Goal: Transaction & Acquisition: Purchase product/service

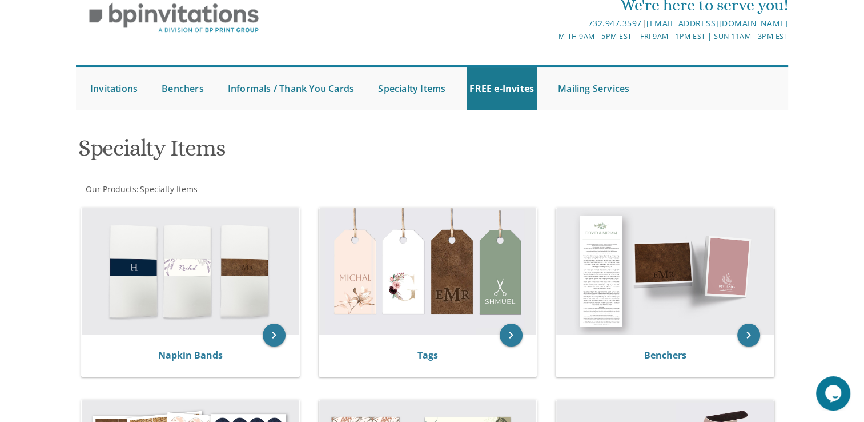
scroll to position [210, 0]
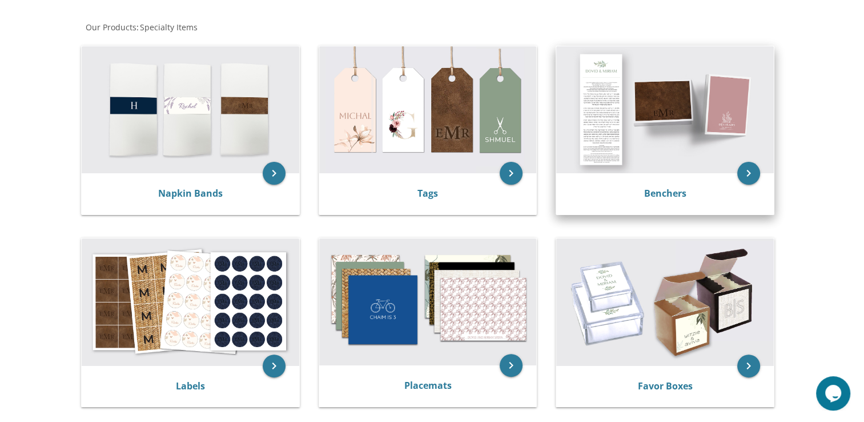
click at [701, 145] on img at bounding box center [665, 109] width 218 height 127
click at [756, 173] on icon "keyboard_arrow_right" at bounding box center [749, 173] width 23 height 23
click at [704, 101] on img at bounding box center [665, 109] width 218 height 127
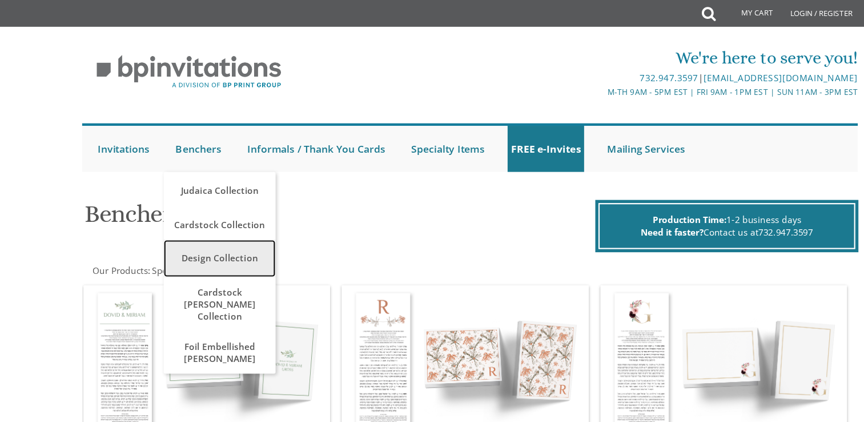
click at [193, 243] on link "Design Collection" at bounding box center [202, 237] width 103 height 34
click at [207, 237] on link "Design Collection" at bounding box center [202, 237] width 103 height 34
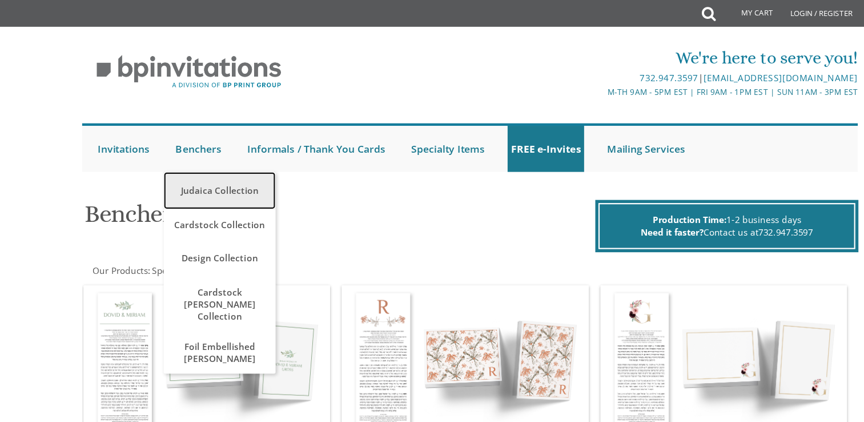
click at [193, 176] on link "Judaica Collection" at bounding box center [202, 175] width 103 height 34
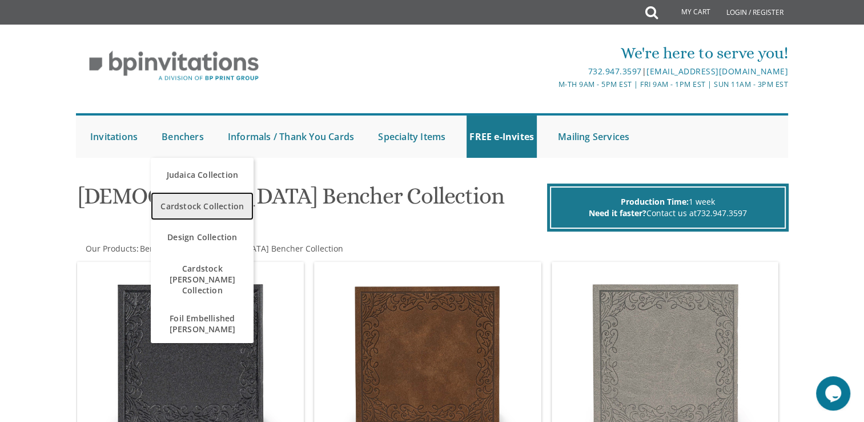
click at [203, 203] on span "Cardstock Collection" at bounding box center [202, 206] width 97 height 22
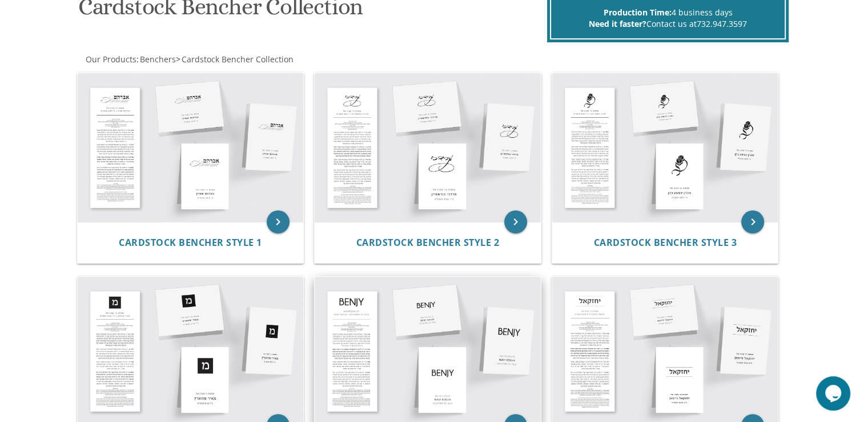
scroll to position [188, 0]
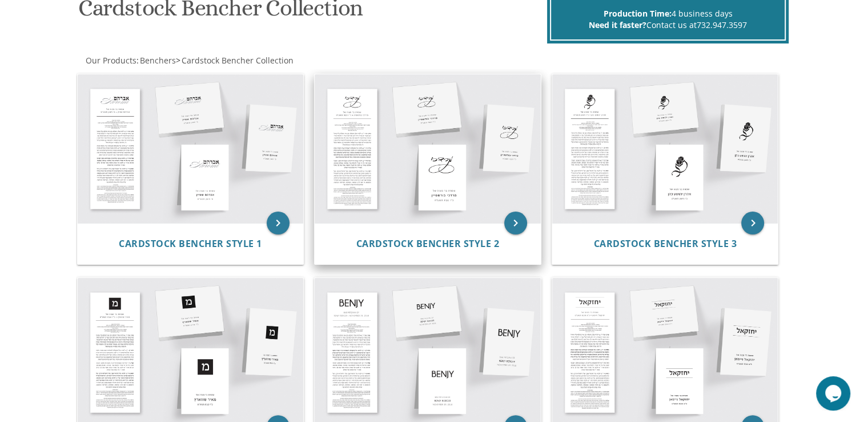
click at [475, 132] on img at bounding box center [428, 148] width 226 height 149
click at [486, 211] on img at bounding box center [428, 148] width 226 height 149
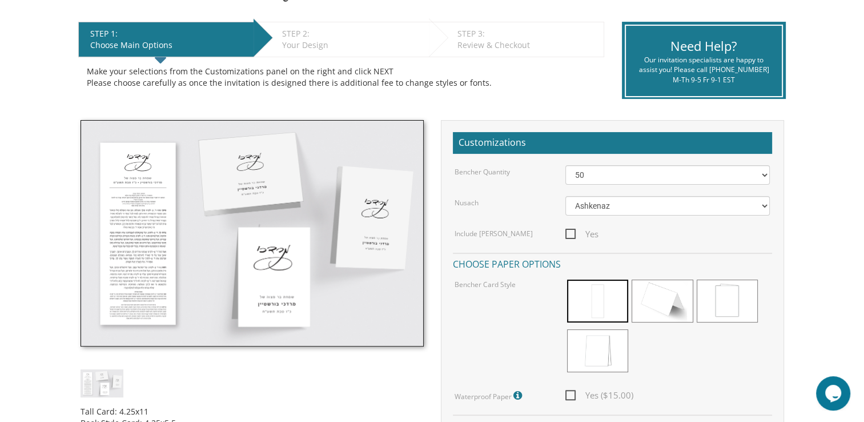
scroll to position [240, 0]
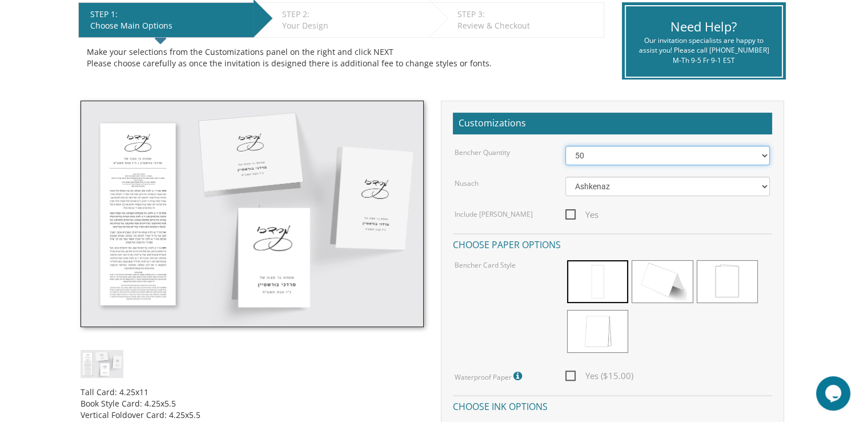
click at [650, 157] on select "50 60 70 80 90 100 125 150 175 200 225 250 275 300 325 350 375 400 425 450 475 …" at bounding box center [668, 155] width 205 height 19
select select "80"
click at [566, 146] on select "50 60 70 80 90 100 125 150 175 200 225 250 275 300 325 350 375 400 425 450 475 …" at bounding box center [668, 155] width 205 height 19
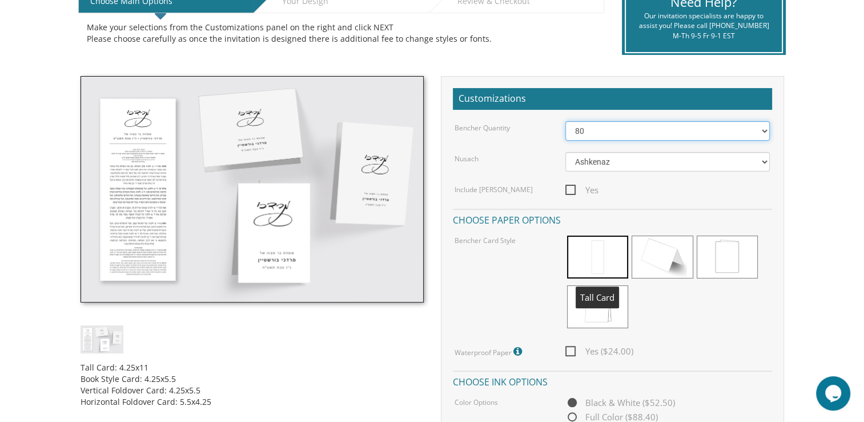
scroll to position [265, 0]
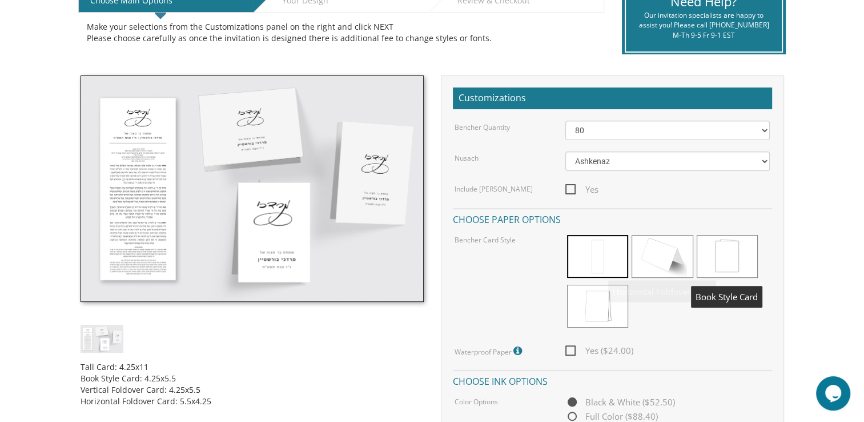
click at [728, 258] on span at bounding box center [727, 256] width 61 height 43
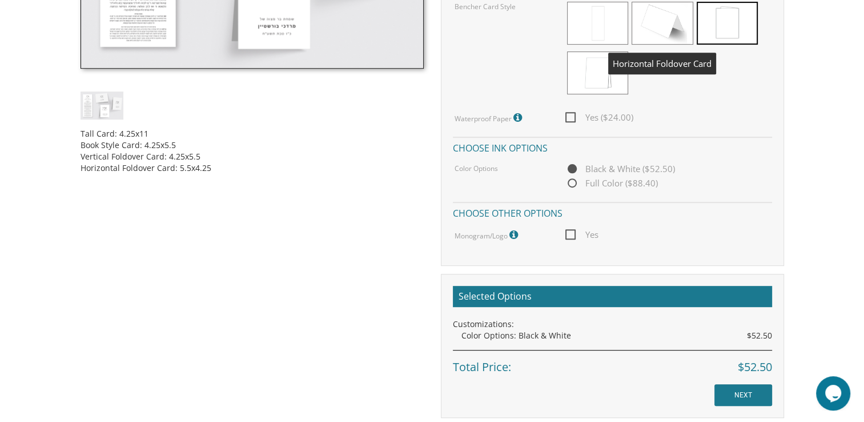
scroll to position [507, 0]
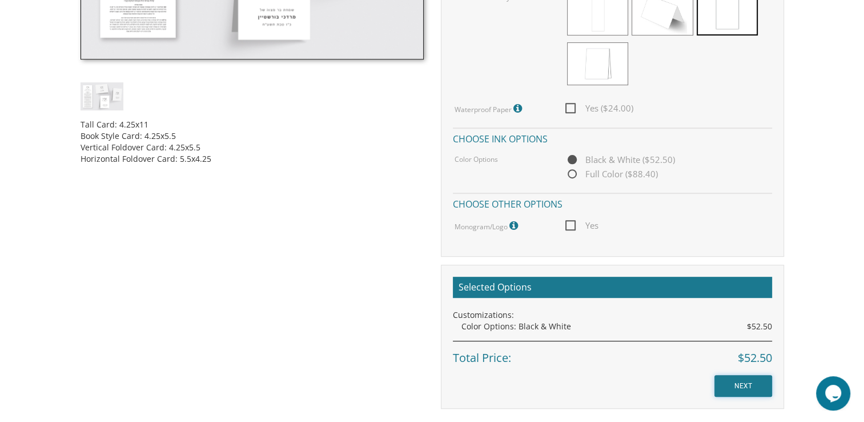
click at [725, 387] on input "NEXT" at bounding box center [744, 386] width 58 height 22
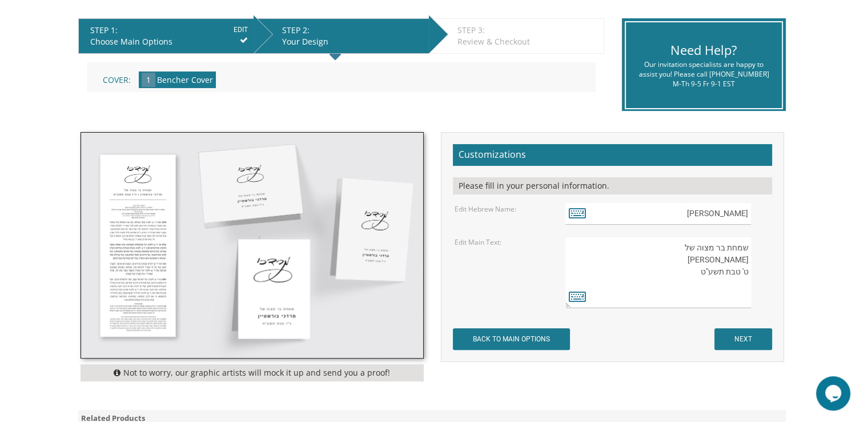
scroll to position [224, 0]
click at [712, 223] on input "[PERSON_NAME]" at bounding box center [659, 214] width 186 height 22
drag, startPoint x: 708, startPoint y: 214, endPoint x: 782, endPoint y: 216, distance: 73.2
click at [782, 216] on div "Customizations Please fill in your personal information. Edit Hebrew Name: מרדכ…" at bounding box center [612, 247] width 343 height 230
click at [583, 207] on icon at bounding box center [577, 213] width 17 height 16
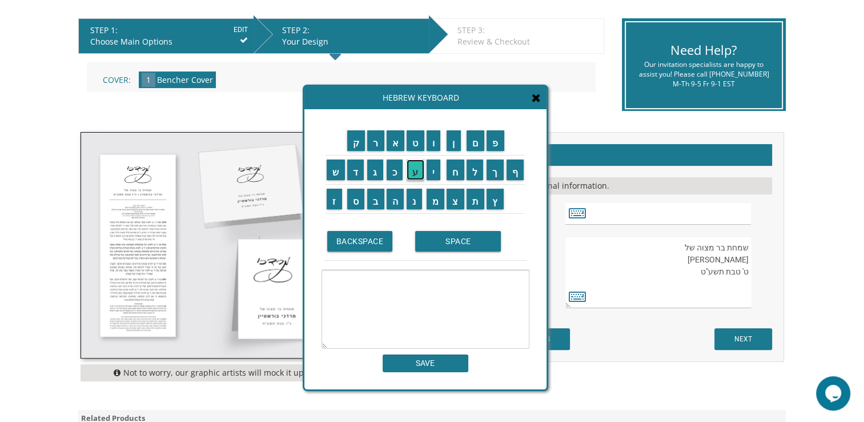
click at [417, 174] on input "ע" at bounding box center [416, 169] width 18 height 21
click at [359, 138] on input "ק" at bounding box center [356, 140] width 18 height 21
click at [436, 170] on input "י" at bounding box center [434, 169] width 14 height 21
click at [370, 197] on input "ב" at bounding box center [375, 199] width 17 height 21
click at [393, 140] on input "א" at bounding box center [396, 140] width 18 height 21
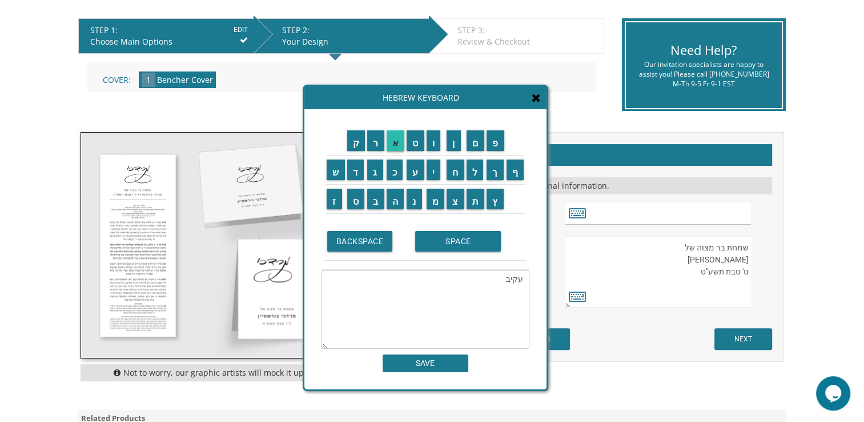
type textarea "עקיבא"
click at [414, 369] on input "SAVE" at bounding box center [426, 363] width 86 height 18
type input "עקיבא"
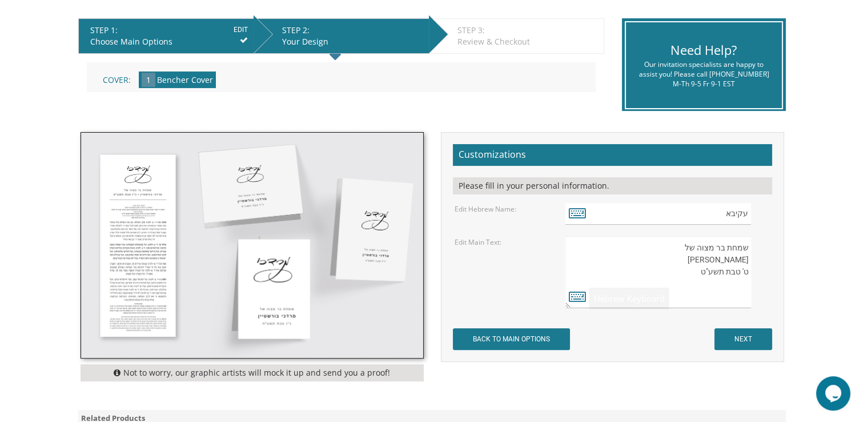
click at [528, 298] on div "Edit Main Text: שמחת בר מצוה של מרדכי בורשטיין ט' טבת תשע"ט" at bounding box center [612, 272] width 333 height 72
drag, startPoint x: 692, startPoint y: 259, endPoint x: 753, endPoint y: 273, distance: 62.0
click at [753, 273] on div "שמחת בר מצוה של מרדכי בורשטיין ט' טבת תשע"ט" at bounding box center [668, 272] width 205 height 72
click at [750, 274] on textarea "שמחת בר מצוה של מרדכי בורשטיין ט' טבת תשע"ט" at bounding box center [659, 272] width 186 height 72
drag, startPoint x: 749, startPoint y: 256, endPoint x: 676, endPoint y: 277, distance: 75.4
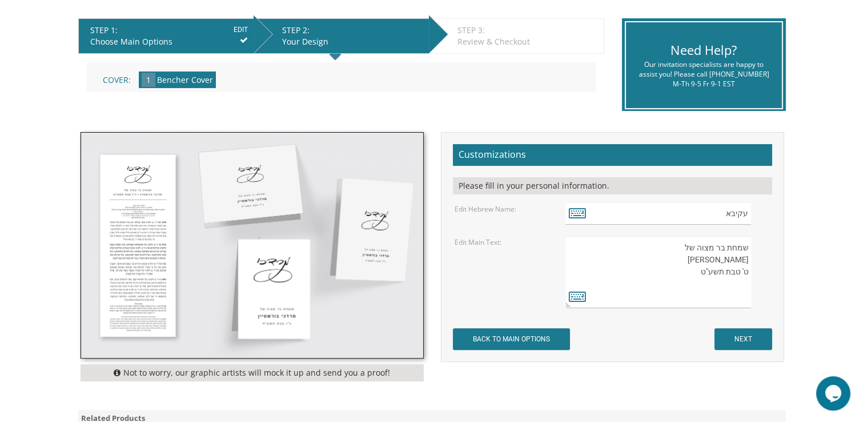
click at [676, 277] on textarea "שמחת בר מצוה של מרדכי בורשטיין ט' טבת תשע"ט" at bounding box center [659, 272] width 186 height 72
drag, startPoint x: 724, startPoint y: 212, endPoint x: 778, endPoint y: 209, distance: 54.4
click at [778, 209] on div "עקיבא" at bounding box center [668, 214] width 222 height 22
click at [745, 278] on textarea "שמחת בר מצוה של מרדכי בורשטיין ט' טבת תשע"ט" at bounding box center [659, 272] width 186 height 72
click at [739, 259] on textarea "שמחת בר מצוה של מרדכי בורשטיין ט' טבת תשע"ט" at bounding box center [659, 272] width 186 height 72
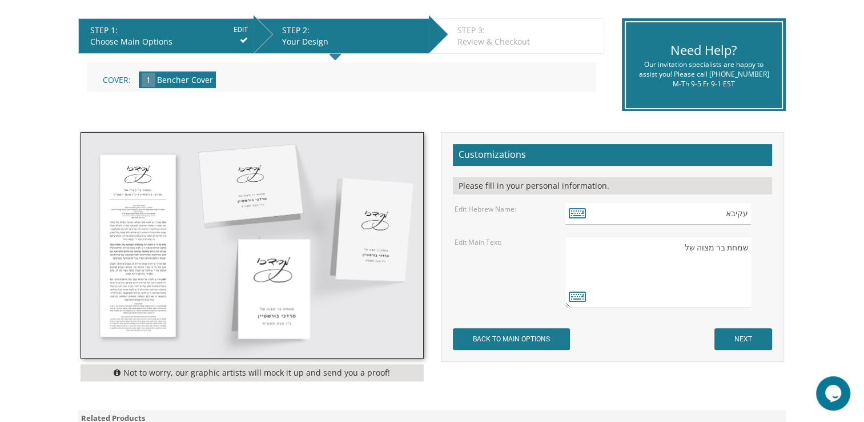
paste textarea "עקיבא"
type textarea "שמחת בר מצוה של עקיבא"
click at [583, 294] on icon at bounding box center [577, 296] width 17 height 16
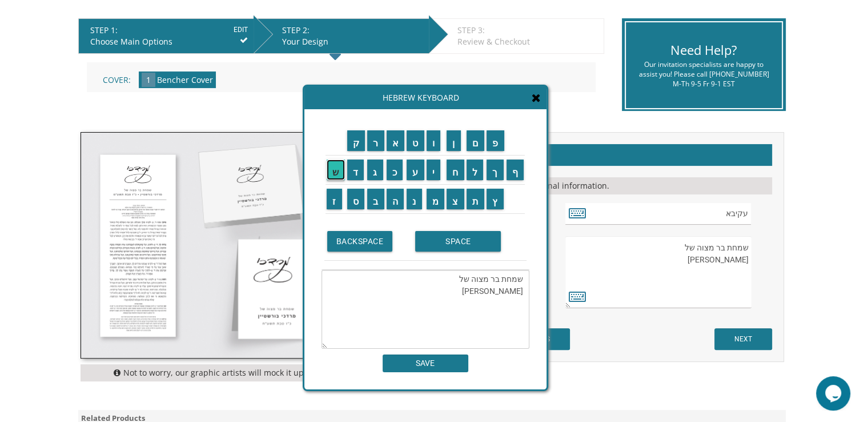
click at [333, 170] on input "ש" at bounding box center [336, 169] width 18 height 21
click at [471, 175] on input "ל" at bounding box center [475, 169] width 17 height 21
click at [435, 203] on input "מ" at bounding box center [436, 199] width 18 height 21
click at [391, 202] on input "ה" at bounding box center [396, 199] width 18 height 21
type textarea "שמחת בר מצוה של עקיבא שלמה"
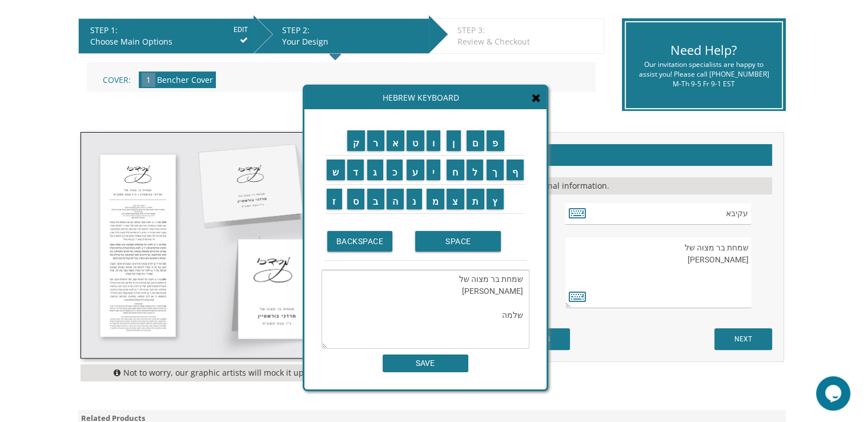
click at [511, 317] on textarea "שמחת בר מצוה של עקיבא שלמה" at bounding box center [426, 309] width 208 height 79
drag, startPoint x: 502, startPoint y: 317, endPoint x: 528, endPoint y: 314, distance: 25.9
drag, startPoint x: 528, startPoint y: 314, endPoint x: 485, endPoint y: 334, distance: 47.3
click at [485, 334] on textarea "שמחת בר מצוה של עקיבא שלמה" at bounding box center [426, 309] width 208 height 79
click at [433, 366] on input "SAVE" at bounding box center [426, 363] width 86 height 18
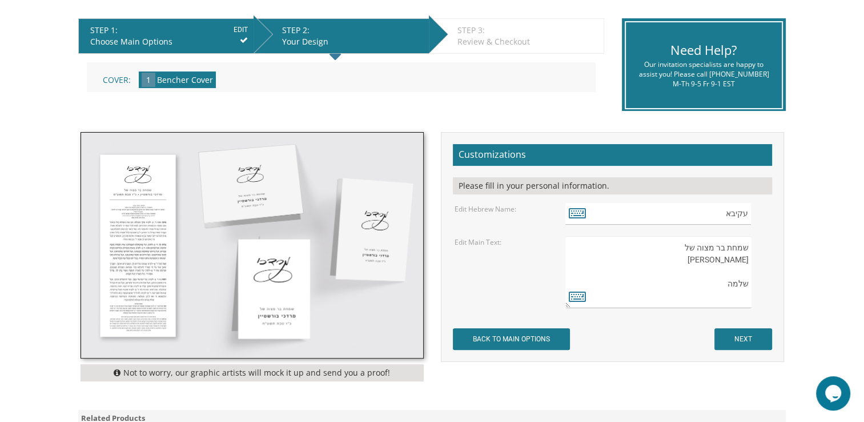
drag, startPoint x: 714, startPoint y: 289, endPoint x: 752, endPoint y: 287, distance: 37.8
click at [752, 287] on div "שמחת בר מצוה של מרדכי בורשטיין ט' טבת תשע"ט" at bounding box center [668, 272] width 205 height 72
click at [724, 255] on textarea "שמחת בר מצוה של מרדכי בורשטיין ט' טבת תשע"ט" at bounding box center [659, 272] width 186 height 72
paste textarea "שלמה"
drag, startPoint x: 714, startPoint y: 291, endPoint x: 758, endPoint y: 272, distance: 48.4
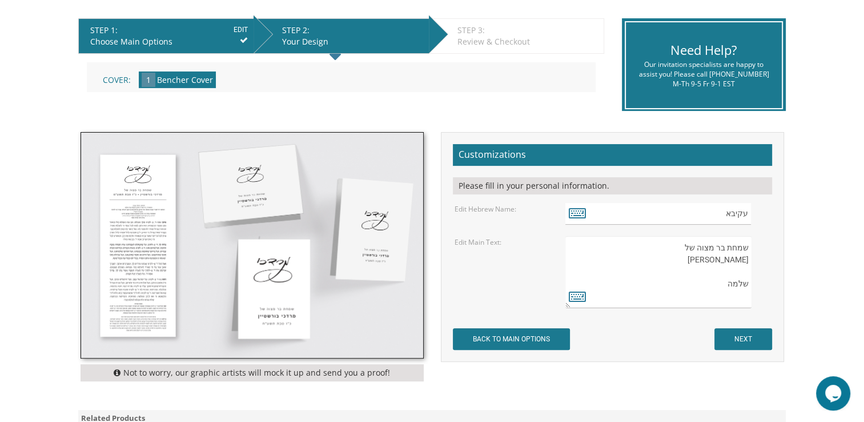
click at [758, 272] on div "שמחת בר מצוה של מרדכי בורשטיין ט' טבת תשע"ט" at bounding box center [668, 272] width 205 height 72
type textarea "שמחת בר מצוה של עקיבא שלמה"
click at [803, 269] on body "My Cart {{shoppingcart.totalQuantityDisplay}} Total: {{shoppingcart.subtotal}} …" at bounding box center [432, 293] width 864 height 1035
click at [747, 273] on textarea "שמחת בר מצוה של מרדכי בורשטיין ט' טבת תשע"ט" at bounding box center [659, 272] width 186 height 72
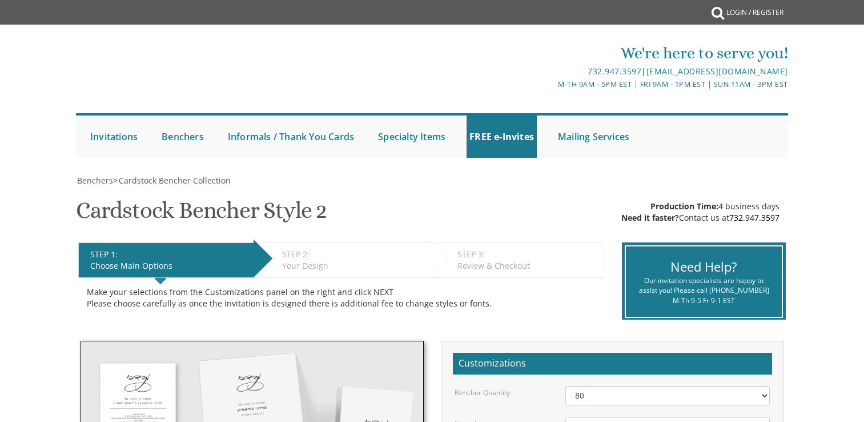
select select "80"
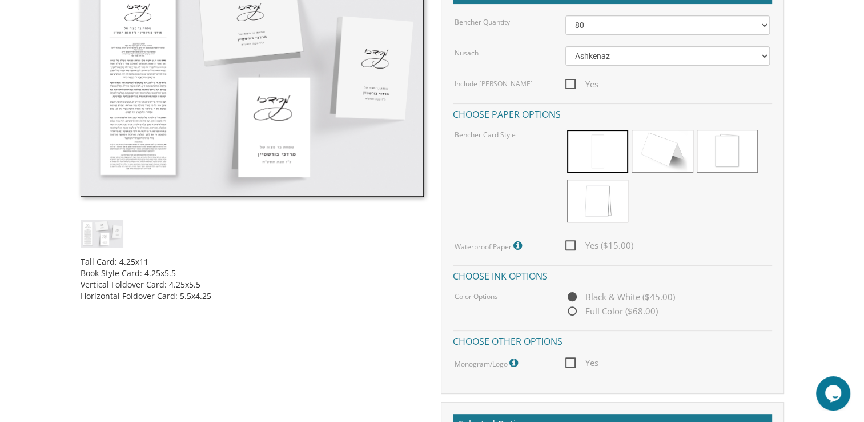
scroll to position [373, 0]
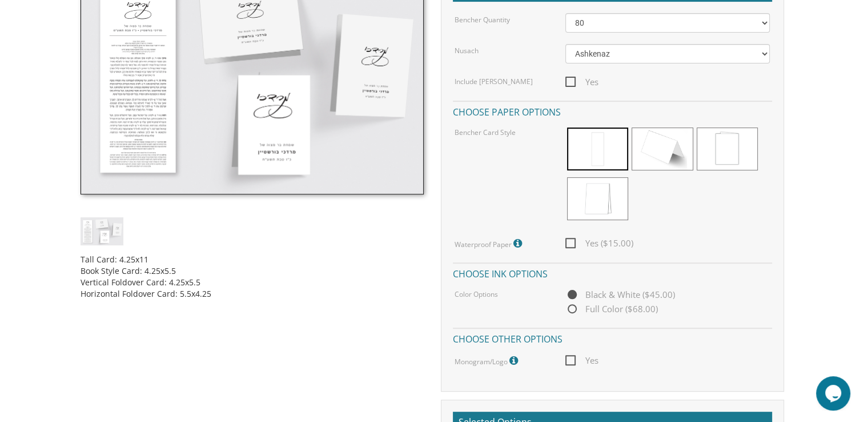
click at [569, 308] on span "Full Color ($68.00)" at bounding box center [612, 309] width 93 height 14
click at [569, 308] on input "Full Color ($68.00)" at bounding box center [569, 309] width 7 height 7
radio input "true"
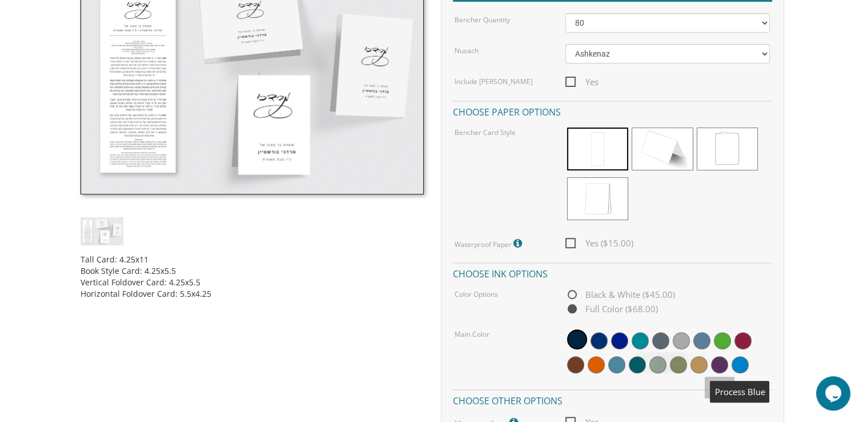
click at [737, 358] on span at bounding box center [740, 364] width 17 height 17
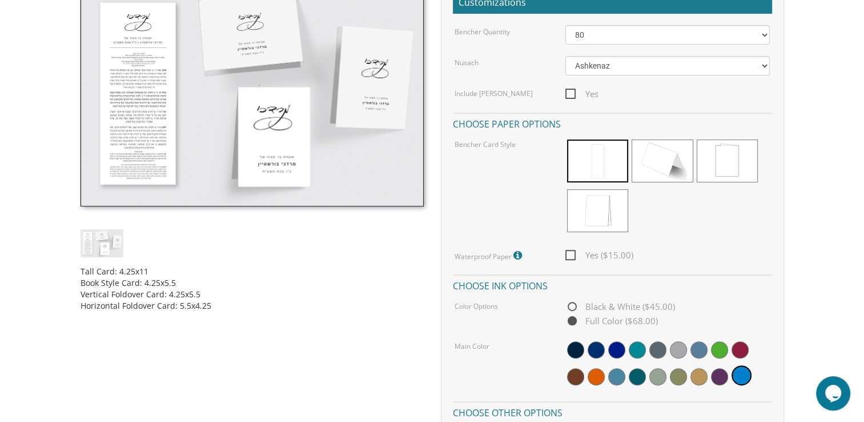
scroll to position [357, 0]
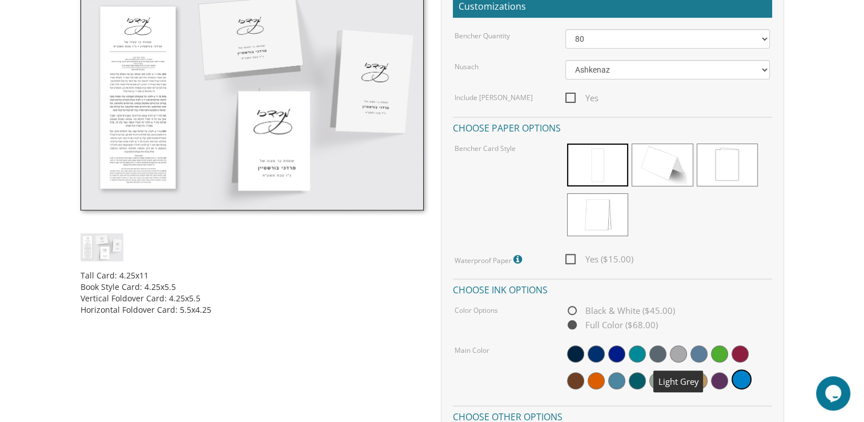
click at [676, 351] on span at bounding box center [678, 353] width 17 height 17
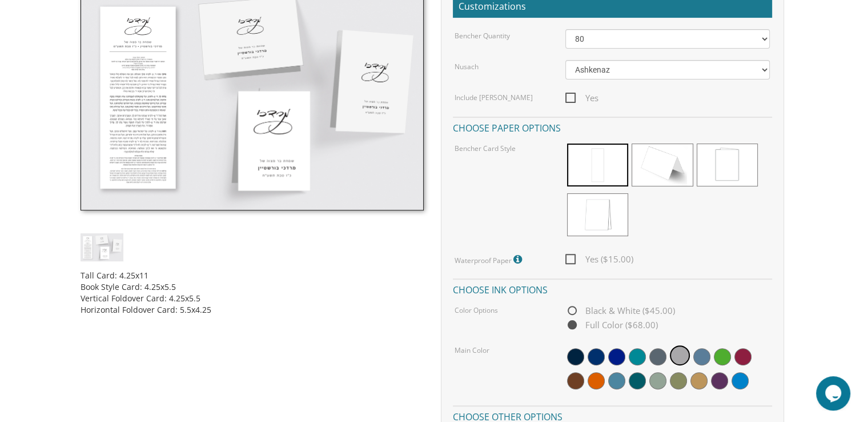
click at [290, 136] on img at bounding box center [252, 97] width 343 height 226
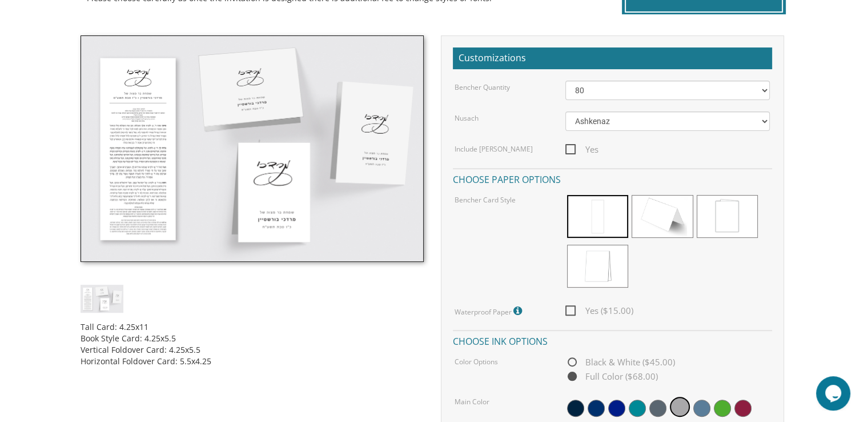
scroll to position [306, 0]
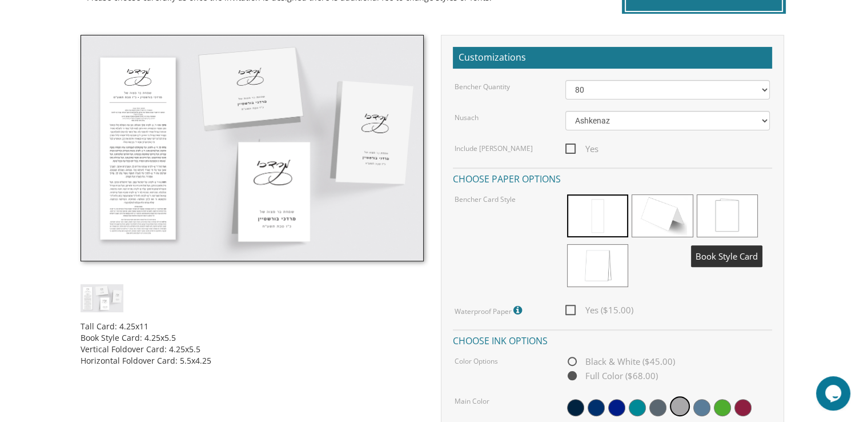
click at [747, 211] on span at bounding box center [727, 215] width 61 height 43
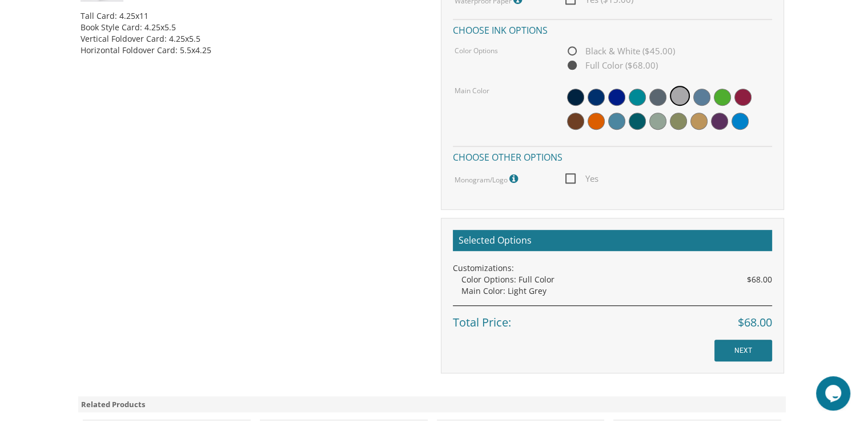
scroll to position [615, 0]
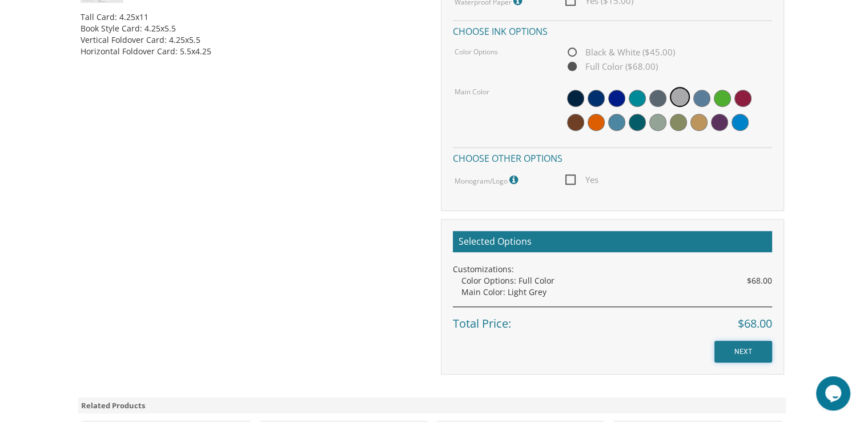
drag, startPoint x: 754, startPoint y: 351, endPoint x: 752, endPoint y: 359, distance: 8.2
click at [752, 359] on input "NEXT" at bounding box center [744, 352] width 58 height 22
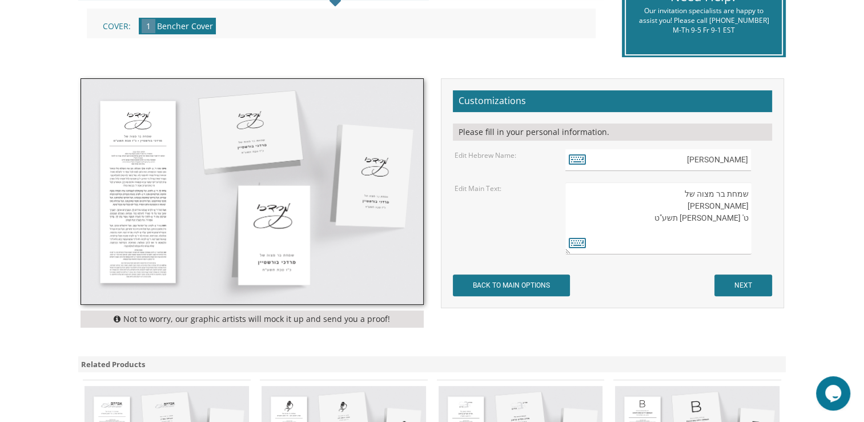
scroll to position [281, 0]
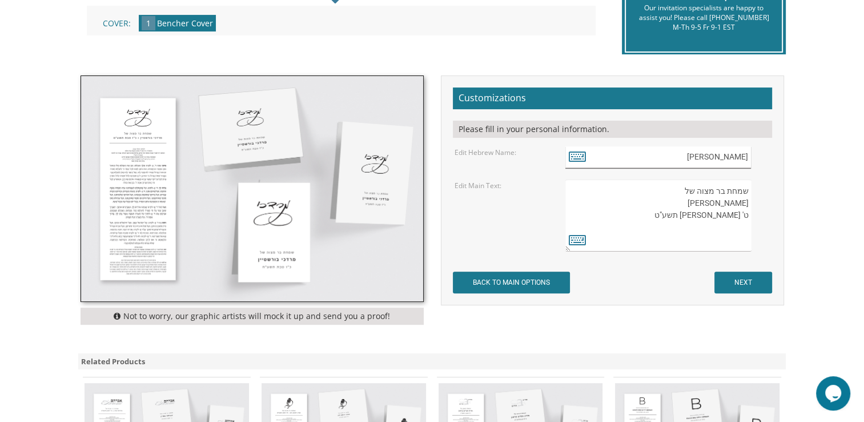
drag, startPoint x: 715, startPoint y: 154, endPoint x: 764, endPoint y: 158, distance: 49.3
click at [764, 158] on div "[PERSON_NAME]" at bounding box center [668, 157] width 205 height 22
paste input "שלמה"
type input "שלמה"
drag, startPoint x: 722, startPoint y: 159, endPoint x: 804, endPoint y: 163, distance: 82.4
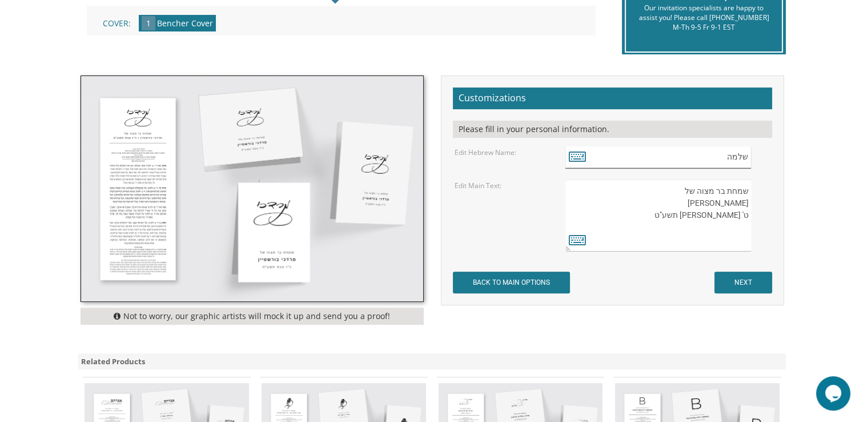
click at [804, 163] on body "My Cart {{shoppingcart.totalQuantityDisplay}} Total: {{shoppingcart.subtotal}} …" at bounding box center [432, 236] width 864 height 1035
click at [582, 156] on icon at bounding box center [577, 156] width 17 height 16
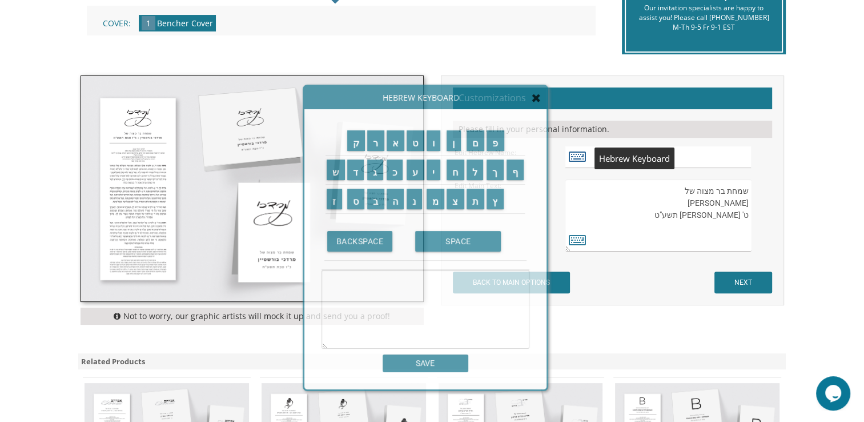
click at [582, 156] on icon at bounding box center [577, 156] width 17 height 16
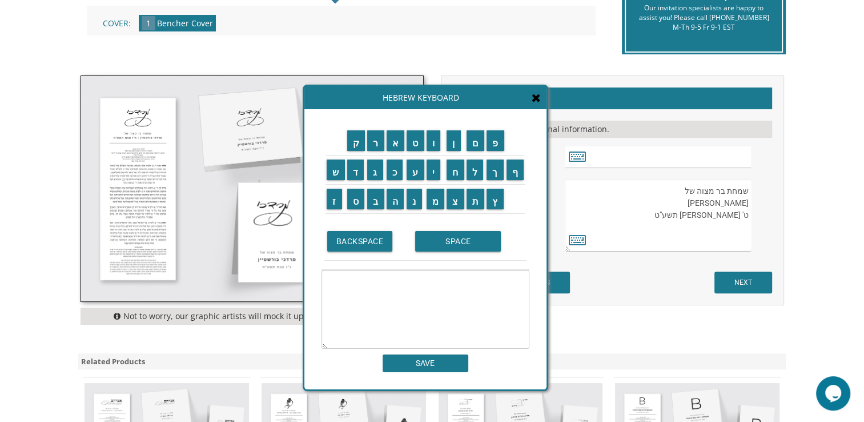
click at [541, 107] on div "Hebrew Keyboard" at bounding box center [426, 97] width 242 height 23
click at [532, 106] on div "Hebrew Keyboard" at bounding box center [426, 97] width 242 height 23
click at [445, 369] on input "SAVE" at bounding box center [426, 363] width 86 height 18
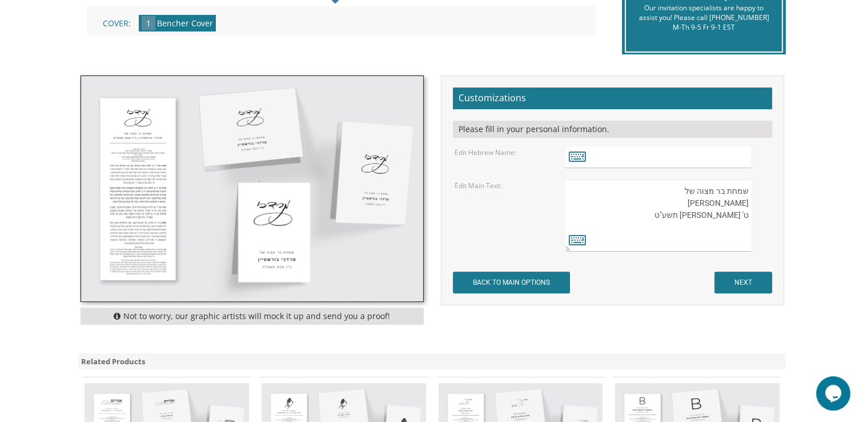
drag, startPoint x: 694, startPoint y: 202, endPoint x: 750, endPoint y: 198, distance: 56.7
click at [750, 198] on textarea "שמחת בר מצוה של מרדכי בורשטיין ט' טבת תשע"ט" at bounding box center [659, 215] width 186 height 72
paste textarea "עקיבא שלמה הולנדר"
drag, startPoint x: 697, startPoint y: 216, endPoint x: 745, endPoint y: 215, distance: 48.0
click at [745, 215] on textarea "שמחת בר מצוה של מרדכי בורשטיין ט' טבת תשע"ט" at bounding box center [659, 215] width 186 height 72
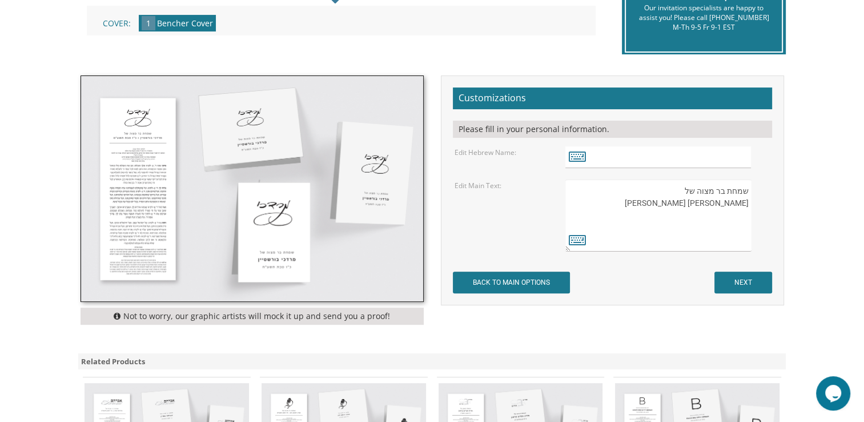
click at [746, 218] on textarea "שמחת בר מצוה של מרדכי בורשטיין ט' טבת תשע"ט" at bounding box center [659, 215] width 186 height 72
click at [729, 155] on input "text" at bounding box center [659, 157] width 186 height 22
drag, startPoint x: 731, startPoint y: 230, endPoint x: 751, endPoint y: 213, distance: 26.4
click at [751, 213] on textarea "שמחת בר מצוה של מרדכי בורשטיין ט' טבת תשע"ט" at bounding box center [659, 215] width 186 height 72
type textarea "שמחת בר מצוה של עקיבא שלמה הולנדר"
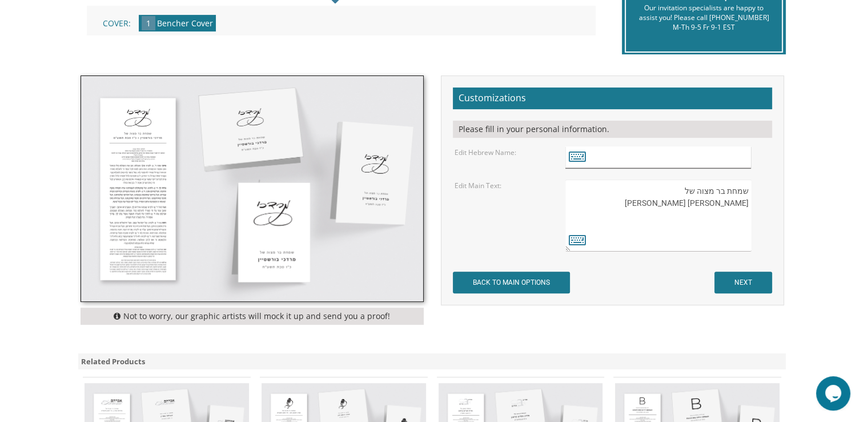
click at [628, 151] on input "text" at bounding box center [659, 157] width 186 height 22
type input "a"
click at [571, 157] on icon at bounding box center [577, 156] width 17 height 16
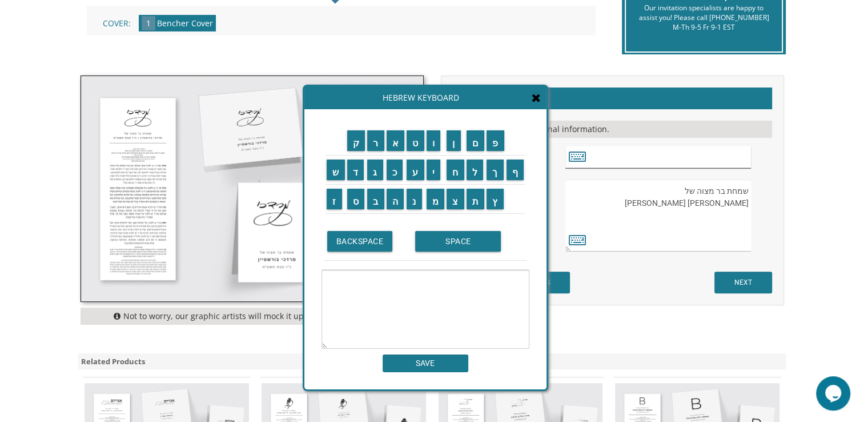
click at [618, 159] on input "text" at bounding box center [659, 157] width 186 height 22
paste input "עקיבא שלמה הולנדר"
click at [535, 100] on icon at bounding box center [536, 97] width 9 height 11
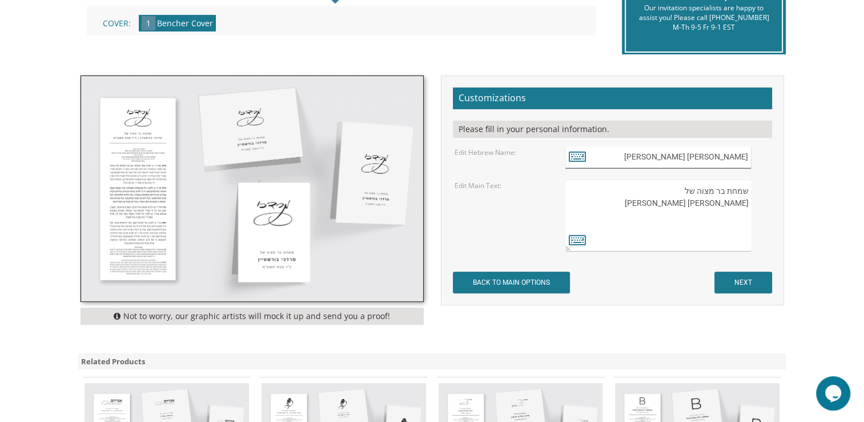
drag, startPoint x: 727, startPoint y: 159, endPoint x: 675, endPoint y: 165, distance: 51.8
click at [675, 165] on input "עקיבא שלמה הולנדר" at bounding box center [659, 157] width 186 height 22
type input "עקיבא"
click at [668, 237] on textarea "שמחת בר מצוה של מרדכי בורשטיין ט' טבת תשע"ט" at bounding box center [659, 215] width 186 height 72
paste textarea "אֱלוּל"
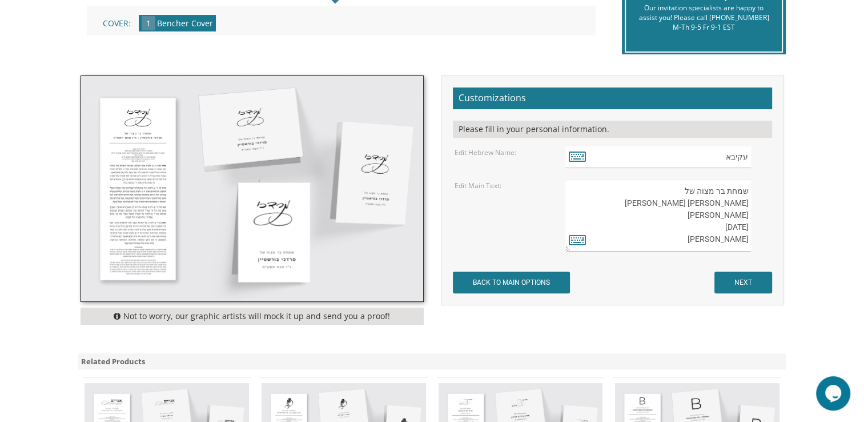
click at [749, 244] on textarea "שמחת בר מצוה של מרדכי בורשטיין ט' טבת תשע"ט" at bounding box center [659, 215] width 186 height 72
type textarea "שמחת בר מצוה של עקיבא שלמה הולנדר Akiva Shlomo Hollander September 13, 2025 אלול"
click at [583, 245] on icon at bounding box center [577, 239] width 17 height 16
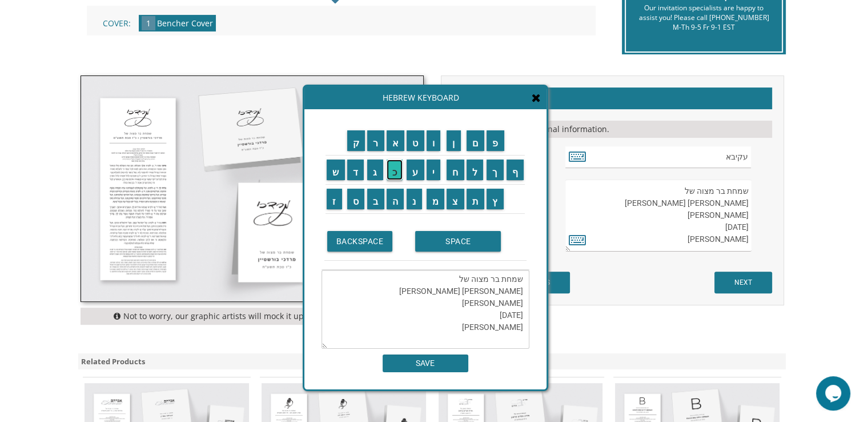
click at [398, 175] on input "כ" at bounding box center [395, 169] width 17 height 21
drag, startPoint x: 507, startPoint y: 328, endPoint x: 494, endPoint y: 326, distance: 13.3
click at [494, 326] on textarea "שמחת בר מצוה של עקיבא שלמה הולנדר Akiva Shlomo Hollander September 13, 2025 אלו…" at bounding box center [426, 309] width 208 height 79
click at [524, 327] on textarea "שמחת בר מצוה של עקיבא שלמה הולנדר Akiva Shlomo Hollander September 13, 2025 אלול" at bounding box center [426, 309] width 208 height 79
paste textarea
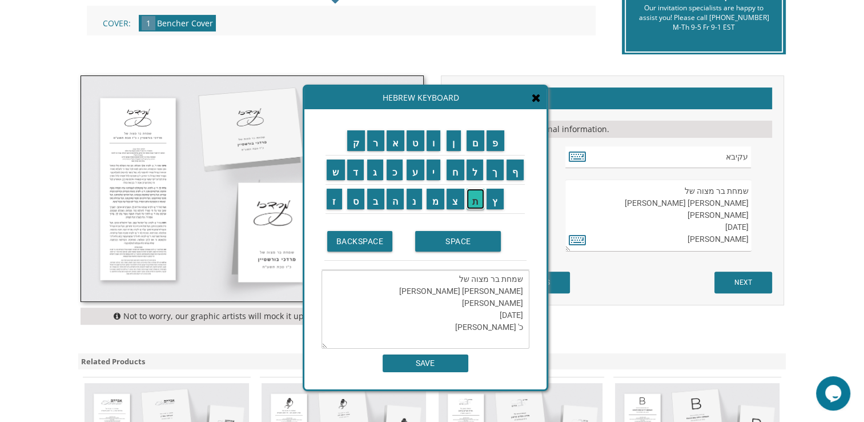
click at [478, 207] on input "ת" at bounding box center [476, 199] width 18 height 21
click at [334, 166] on input "ש" at bounding box center [336, 169] width 18 height 21
click at [500, 146] on input "פ" at bounding box center [496, 140] width 18 height 21
click at [394, 207] on input "ה" at bounding box center [396, 199] width 18 height 21
type textarea "שמחת בר מצוה של עקיבא שלמה הולנדר Akiva Shlomo Hollander September 13, 2025 כ' …"
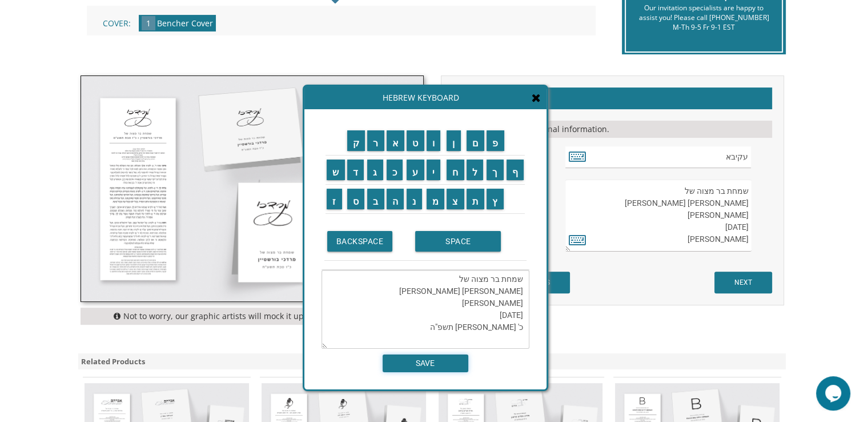
click at [443, 362] on input "SAVE" at bounding box center [426, 363] width 86 height 18
type textarea "שמחת בר מצוה של עקיבא שלמה הולנדר Akiva Shlomo Hollander September 13, 2025 כ' …"
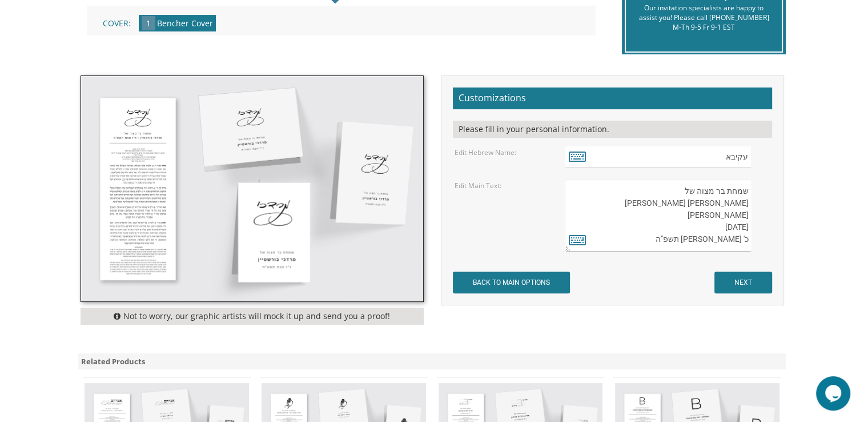
drag, startPoint x: 727, startPoint y: 275, endPoint x: 656, endPoint y: 242, distance: 78.2
click at [656, 242] on textarea "שמחת בר מצוה של מרדכי בורשטיין ט' טבת תשע"ט" at bounding box center [659, 215] width 186 height 72
click at [740, 283] on input "NEXT" at bounding box center [744, 282] width 58 height 22
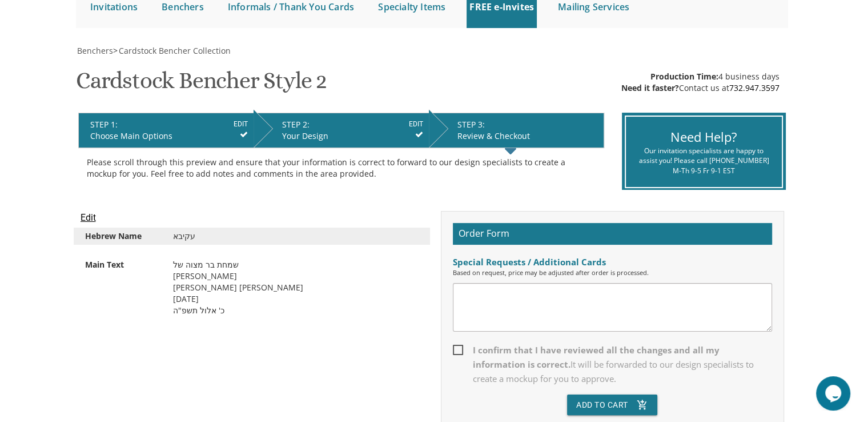
scroll to position [139, 0]
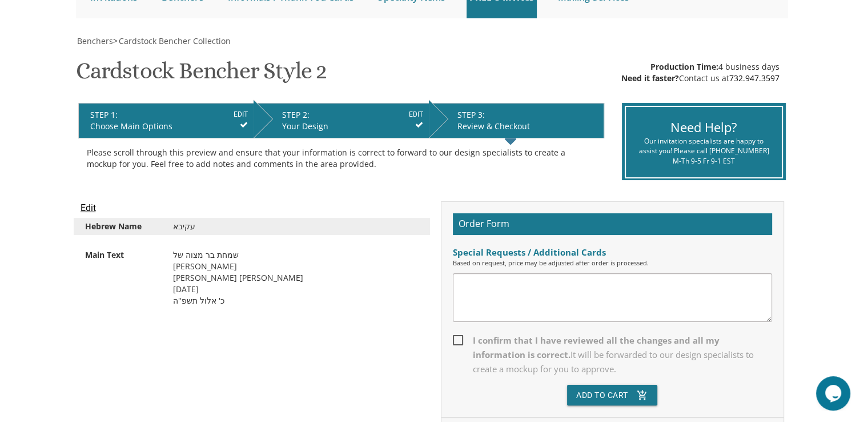
click at [249, 351] on div "Edit [DEMOGRAPHIC_DATA] Main Text שמחת בר מצוה של [PERSON_NAME] [PERSON_NAME] […" at bounding box center [432, 371] width 721 height 341
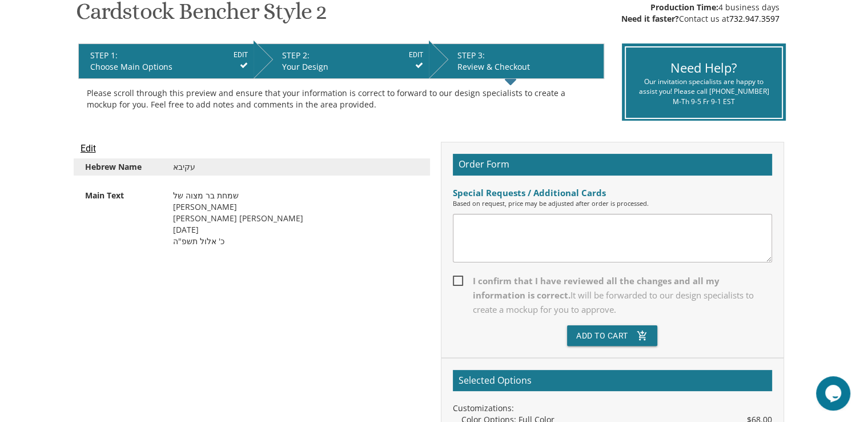
scroll to position [203, 0]
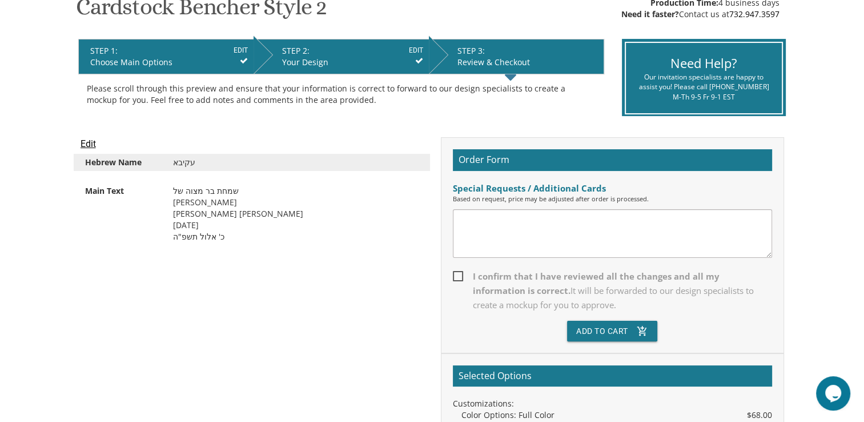
click at [455, 271] on span "I confirm that I have reviewed all the changes and all my information is correc…" at bounding box center [612, 290] width 319 height 43
click at [455, 271] on input "I confirm that I have reviewed all the changes and all my information is correc…" at bounding box center [456, 274] width 7 height 7
click at [455, 273] on span "I confirm that I have reviewed all the changes and all my information is correc…" at bounding box center [612, 290] width 319 height 43
click at [455, 273] on input "I confirm that I have reviewed all the changes and all my information is correc…" at bounding box center [456, 274] width 7 height 7
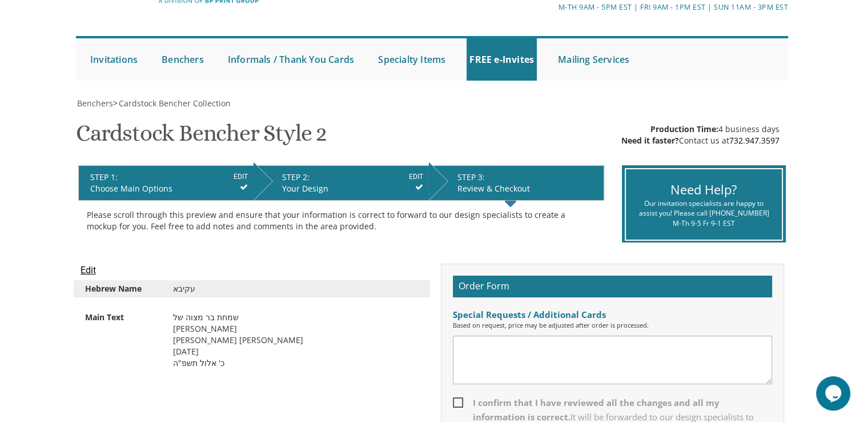
scroll to position [0, 0]
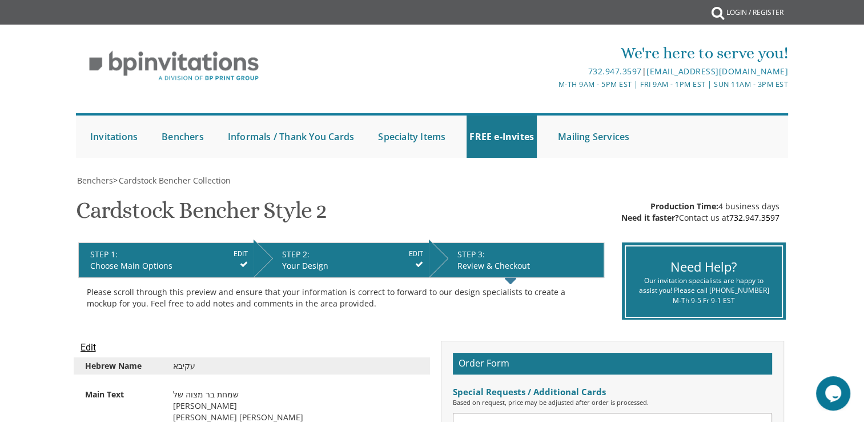
click at [174, 263] on div "Choose Main Options" at bounding box center [169, 265] width 158 height 11
click at [120, 262] on div "Choose Main Options" at bounding box center [169, 265] width 158 height 11
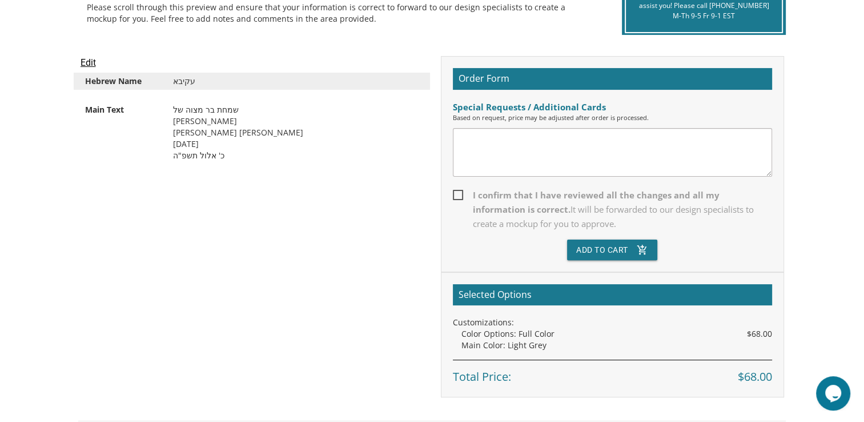
scroll to position [287, 0]
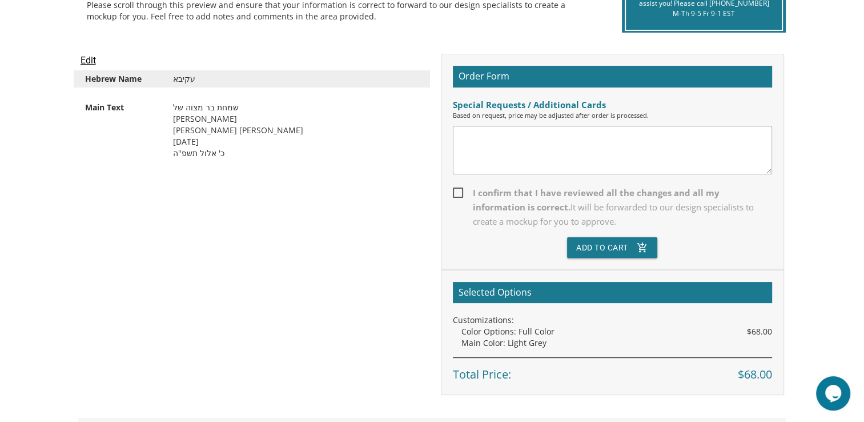
click at [453, 189] on span "I confirm that I have reviewed all the changes and all my information is correc…" at bounding box center [612, 207] width 319 height 43
click at [453, 189] on input "I confirm that I have reviewed all the changes and all my information is correc…" at bounding box center [456, 191] width 7 height 7
checkbox input "true"
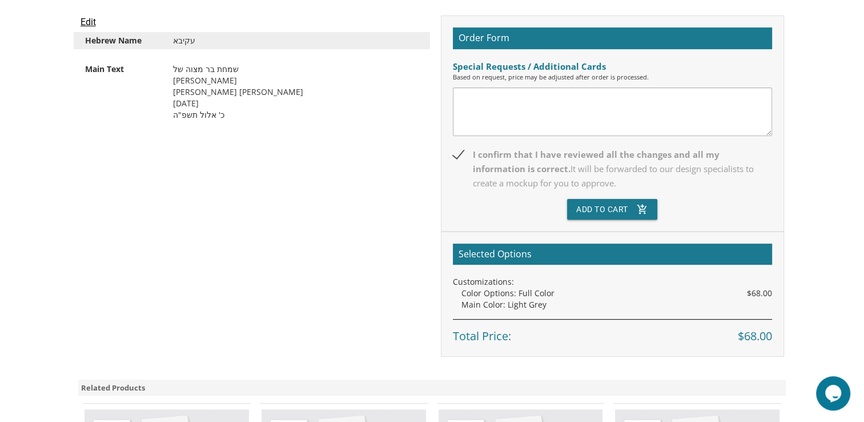
scroll to position [365, 0]
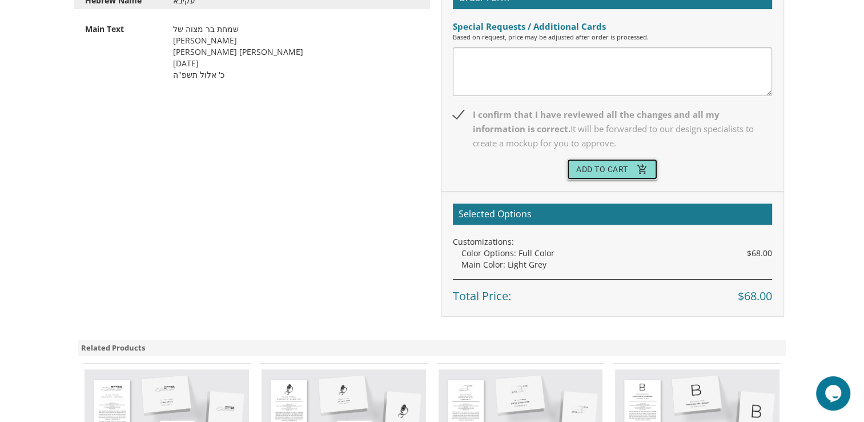
click at [627, 167] on button "Add To Cart add_shopping_cart" at bounding box center [612, 169] width 90 height 21
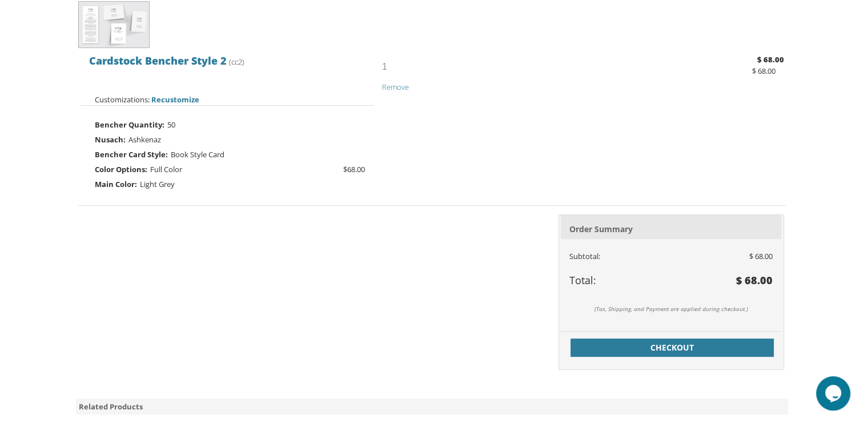
scroll to position [315, 0]
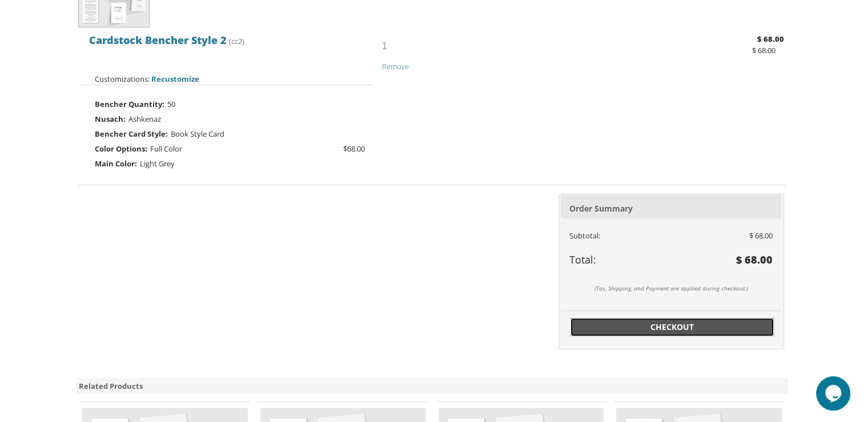
click at [593, 323] on span "Checkout" at bounding box center [673, 326] width 190 height 11
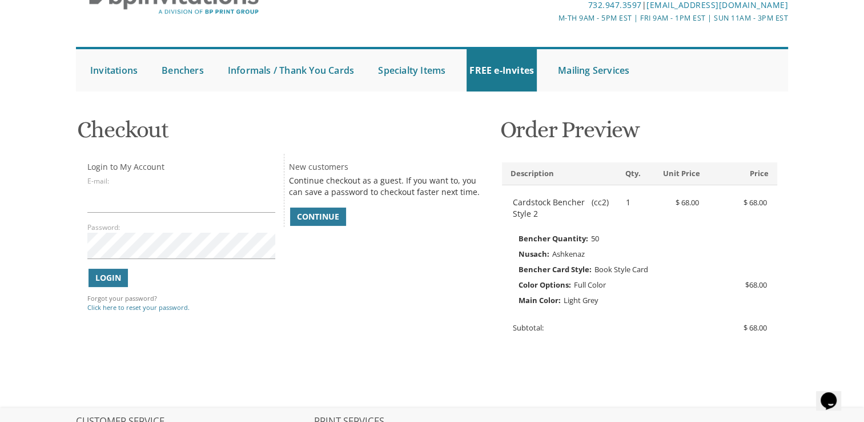
scroll to position [69, 0]
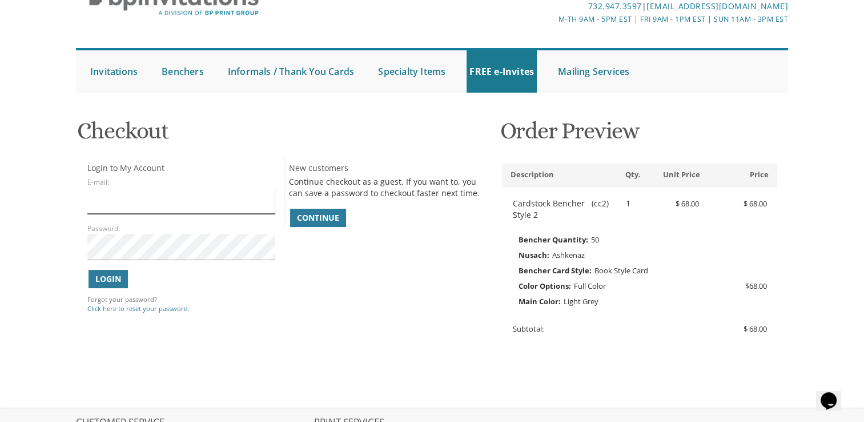
click at [223, 205] on input "E-mail:" at bounding box center [180, 200] width 187 height 26
